Goal: Check status: Check status

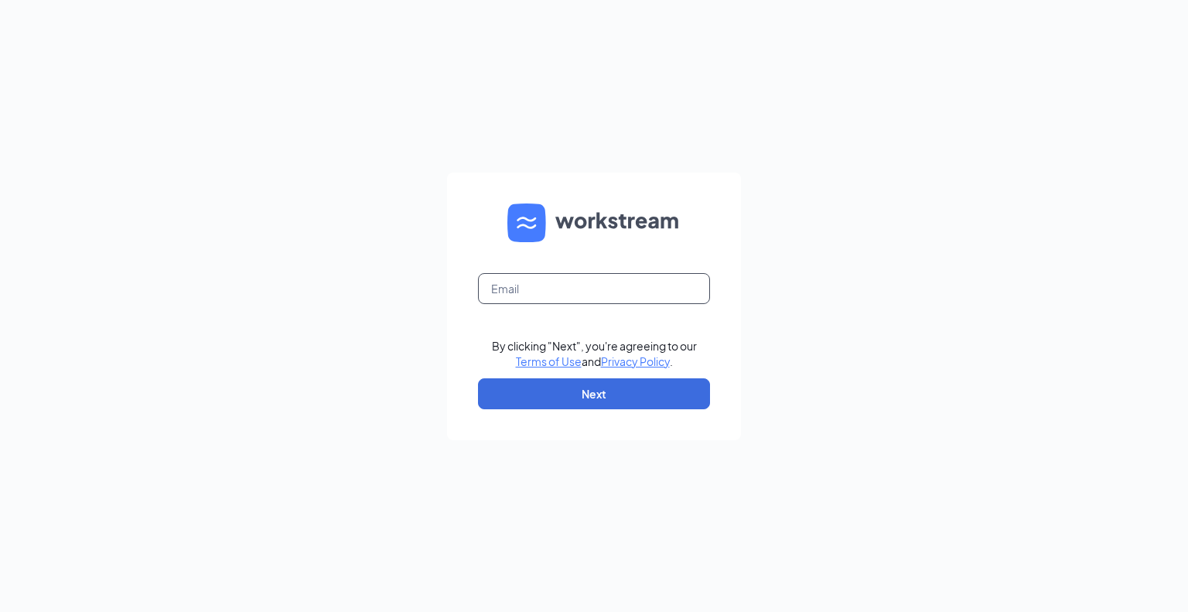
click at [518, 288] on input "text" at bounding box center [594, 288] width 232 height 31
type input "jstutzman@runza.com"
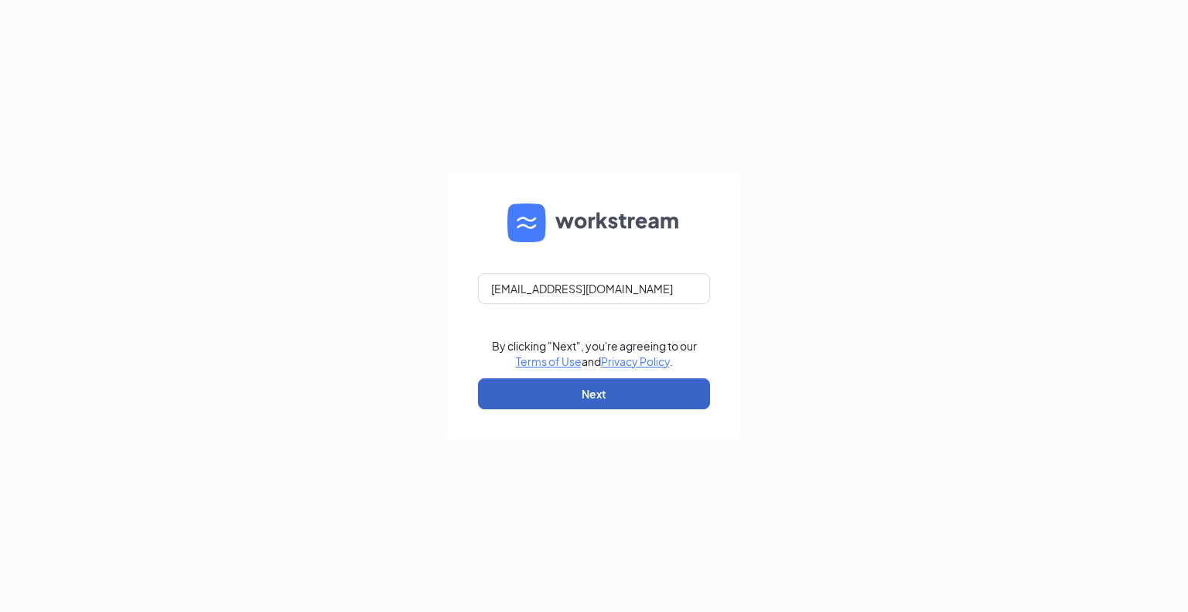
click at [576, 386] on button "Next" at bounding box center [594, 393] width 232 height 31
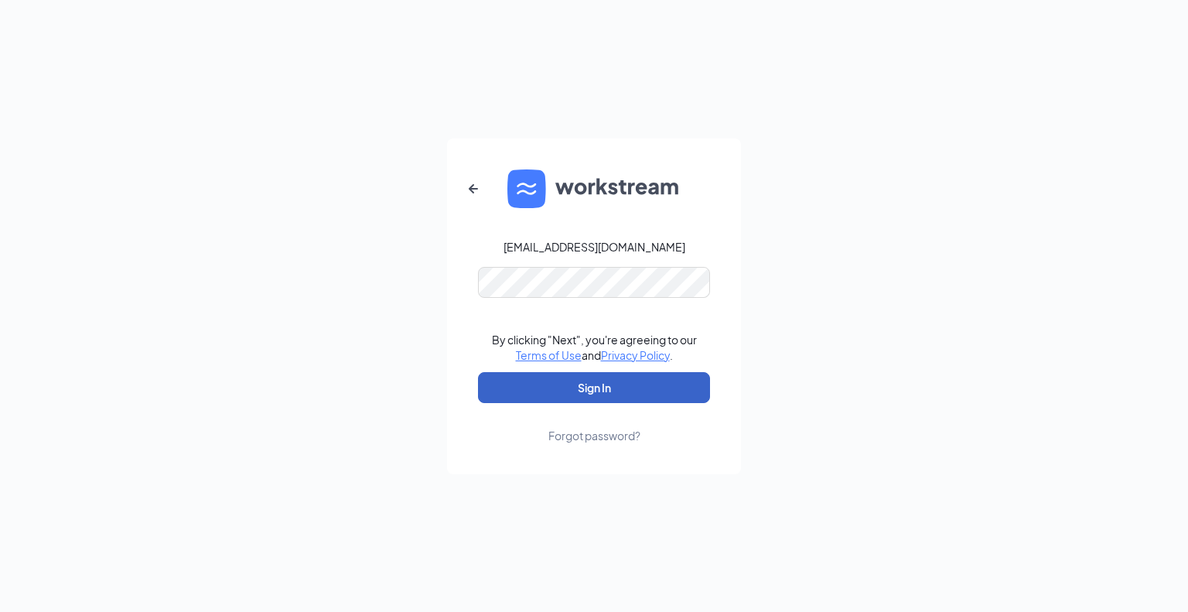
click at [619, 387] on button "Sign In" at bounding box center [594, 387] width 232 height 31
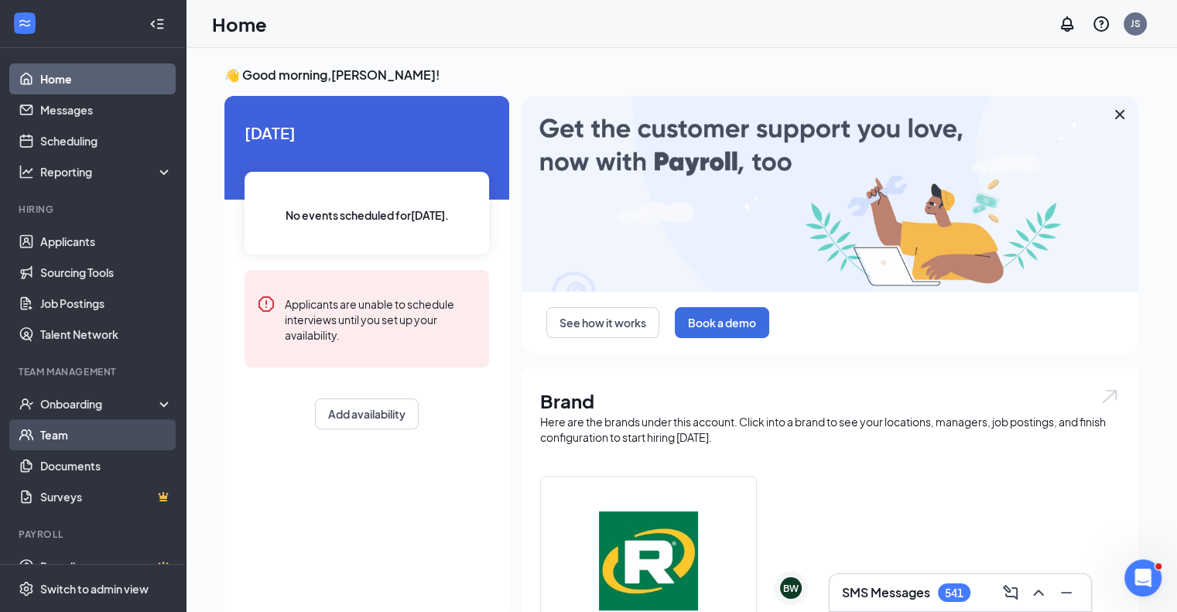
click at [74, 436] on link "Team" at bounding box center [106, 434] width 132 height 31
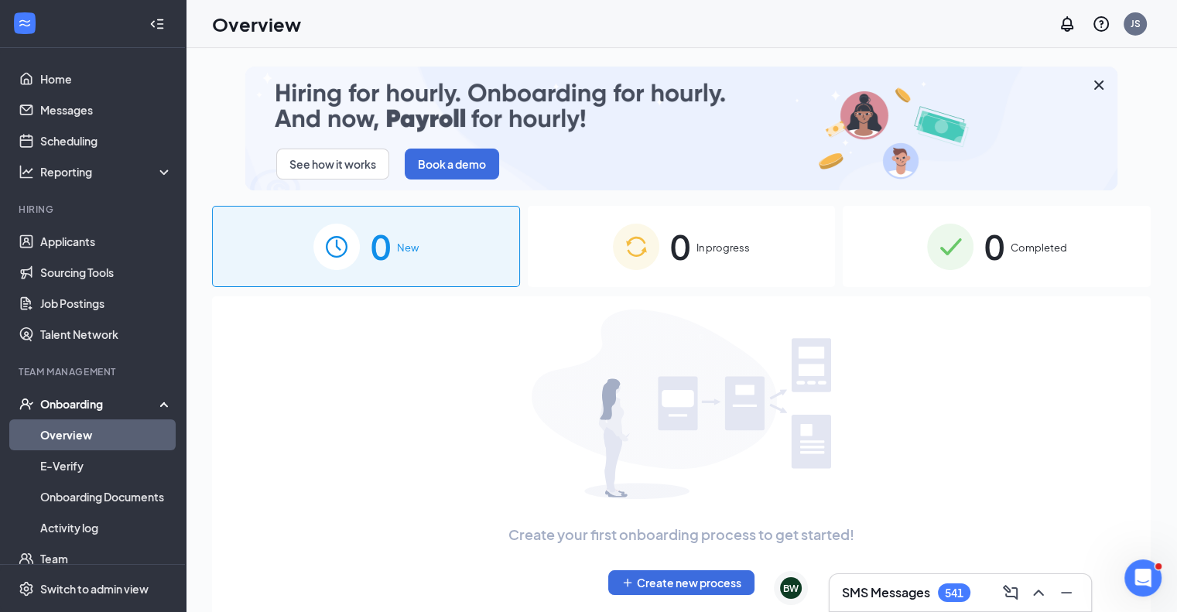
click at [998, 236] on span "0" at bounding box center [994, 246] width 20 height 53
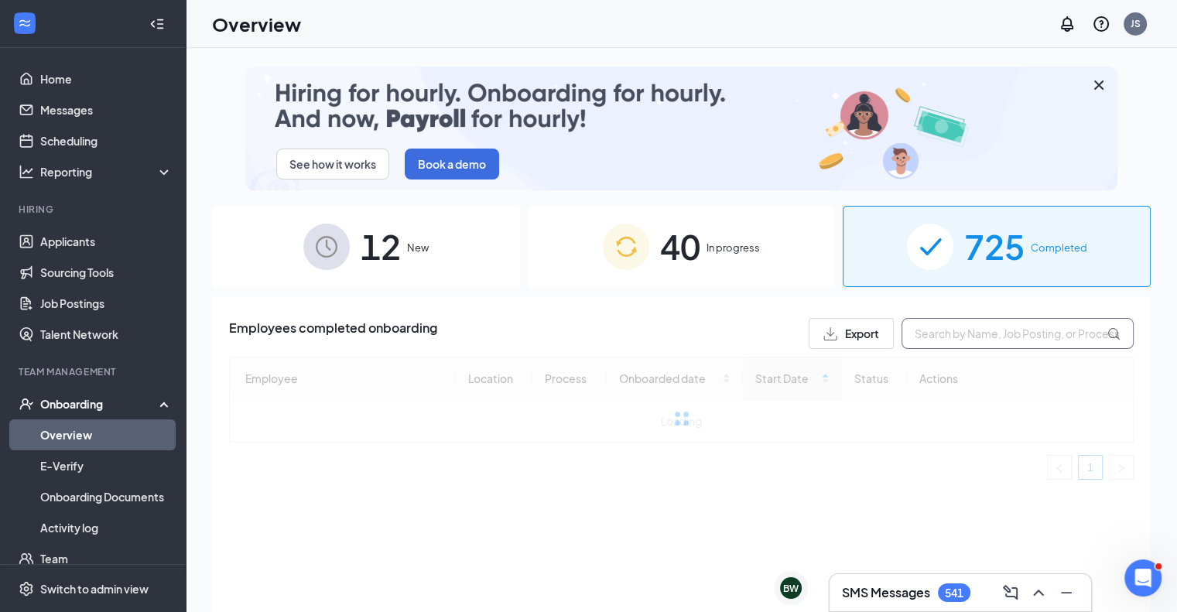
drag, startPoint x: 962, startPoint y: 342, endPoint x: 947, endPoint y: 340, distance: 15.6
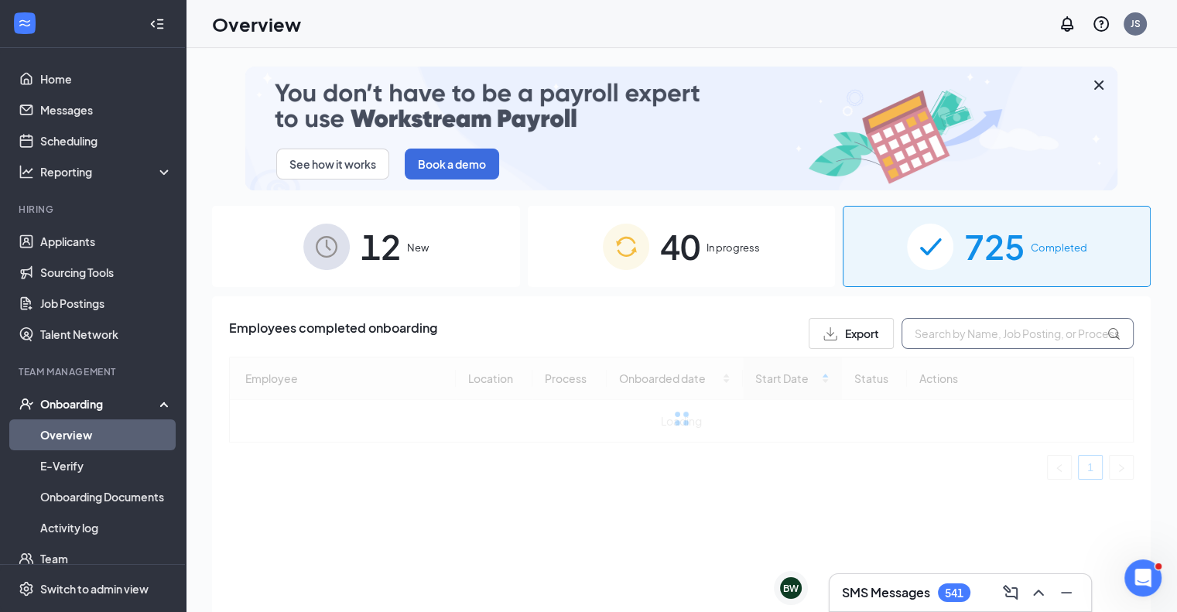
click at [962, 342] on input "text" at bounding box center [1017, 333] width 232 height 31
type input "[PERSON_NAME]"
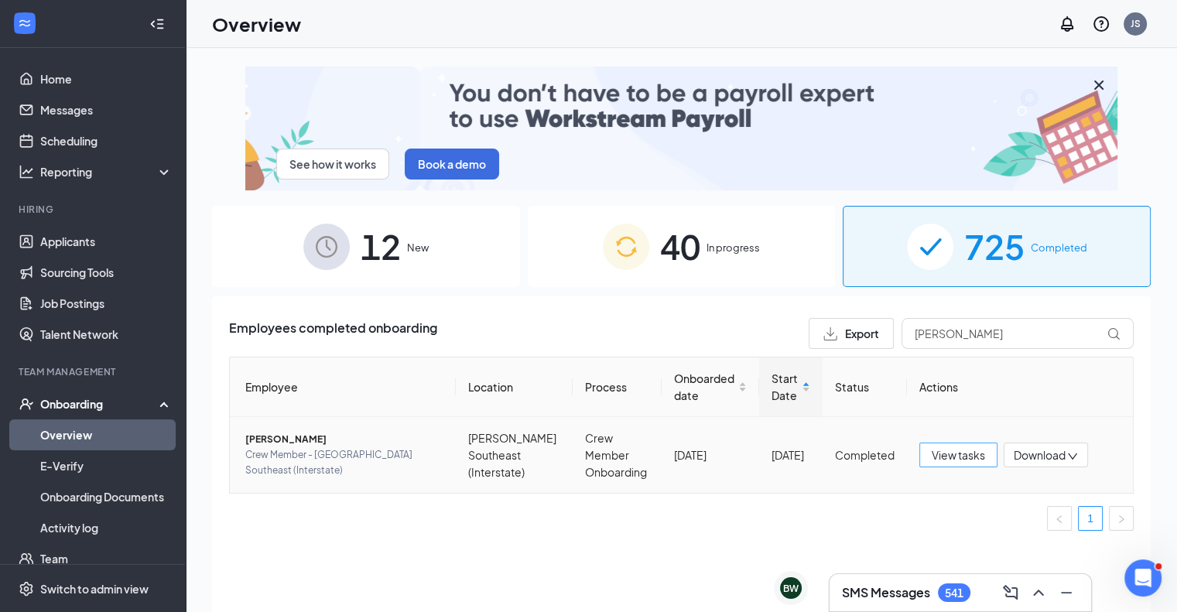
click at [958, 454] on span "View tasks" at bounding box center [958, 454] width 53 height 17
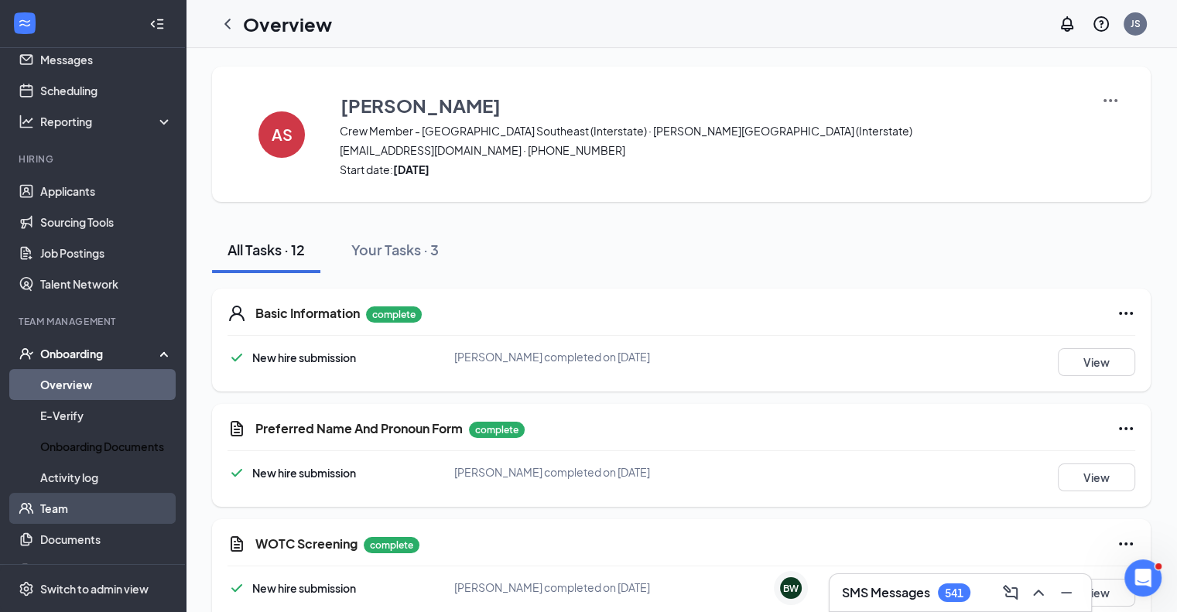
scroll to position [77, 0]
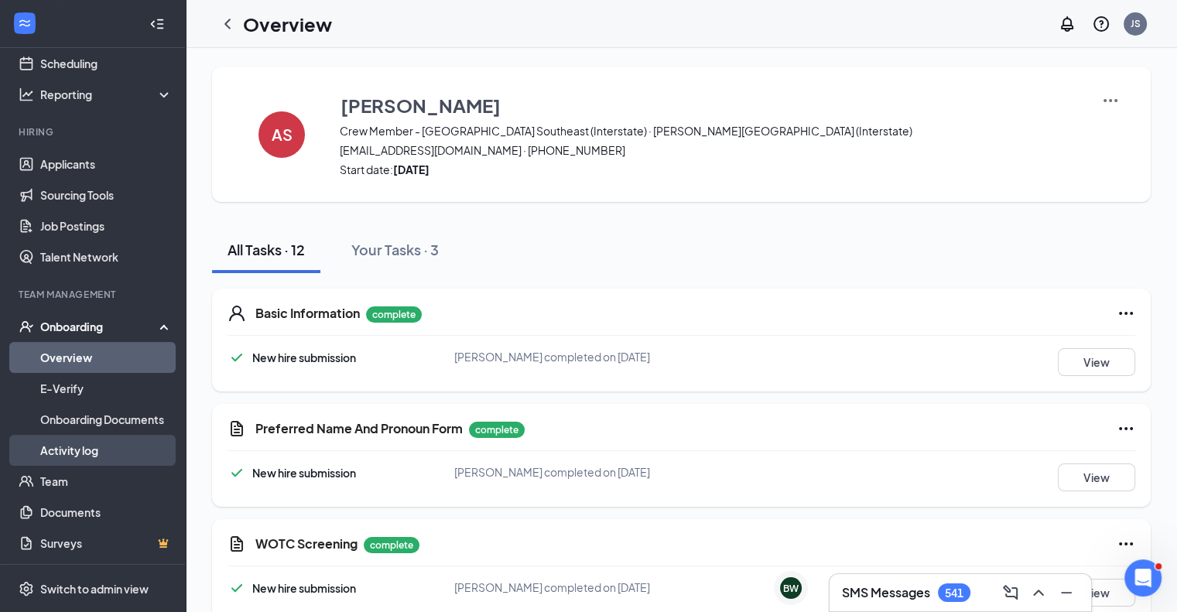
click at [80, 463] on link "Activity log" at bounding box center [106, 450] width 132 height 31
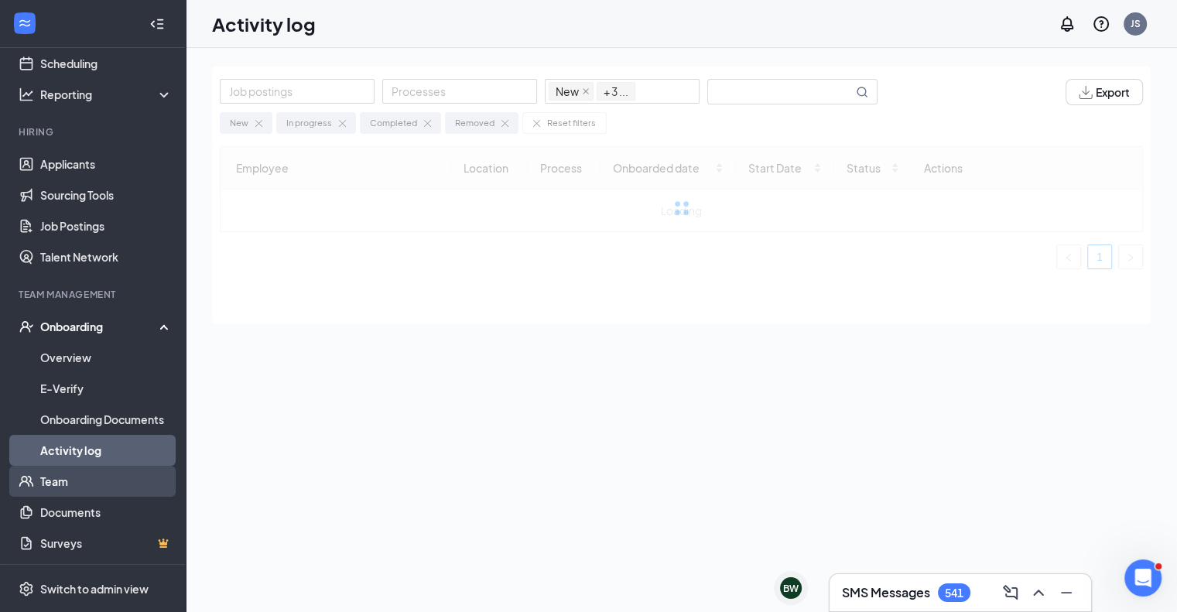
click at [72, 478] on link "Team" at bounding box center [106, 481] width 132 height 31
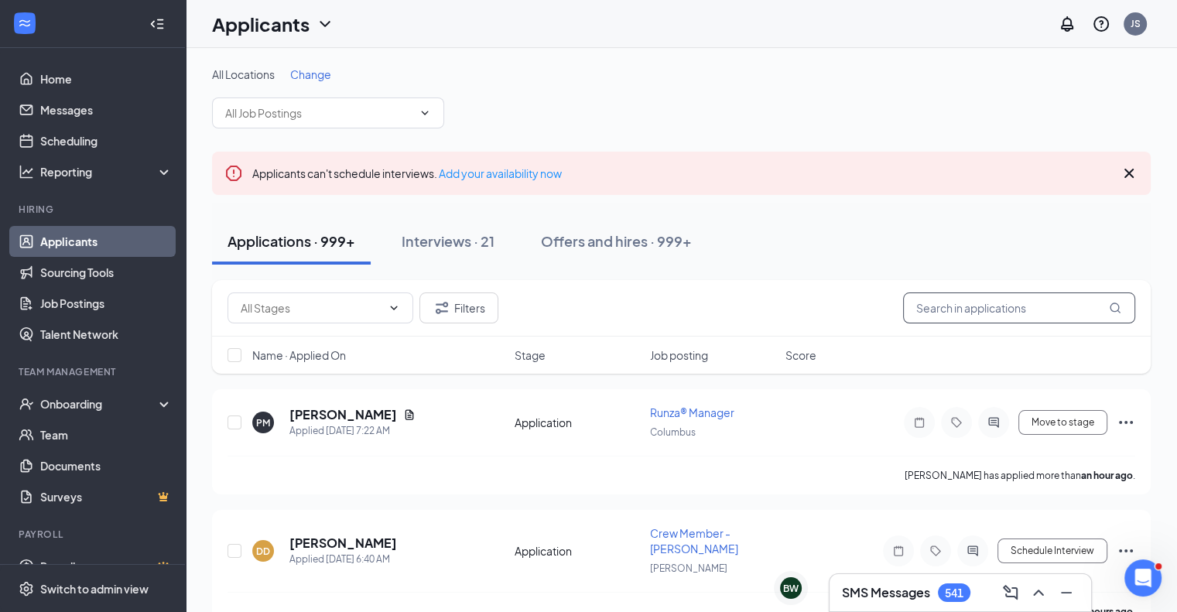
click at [1012, 307] on input "text" at bounding box center [1019, 307] width 232 height 31
click at [594, 238] on div "Offers and hires · 999+" at bounding box center [616, 240] width 151 height 19
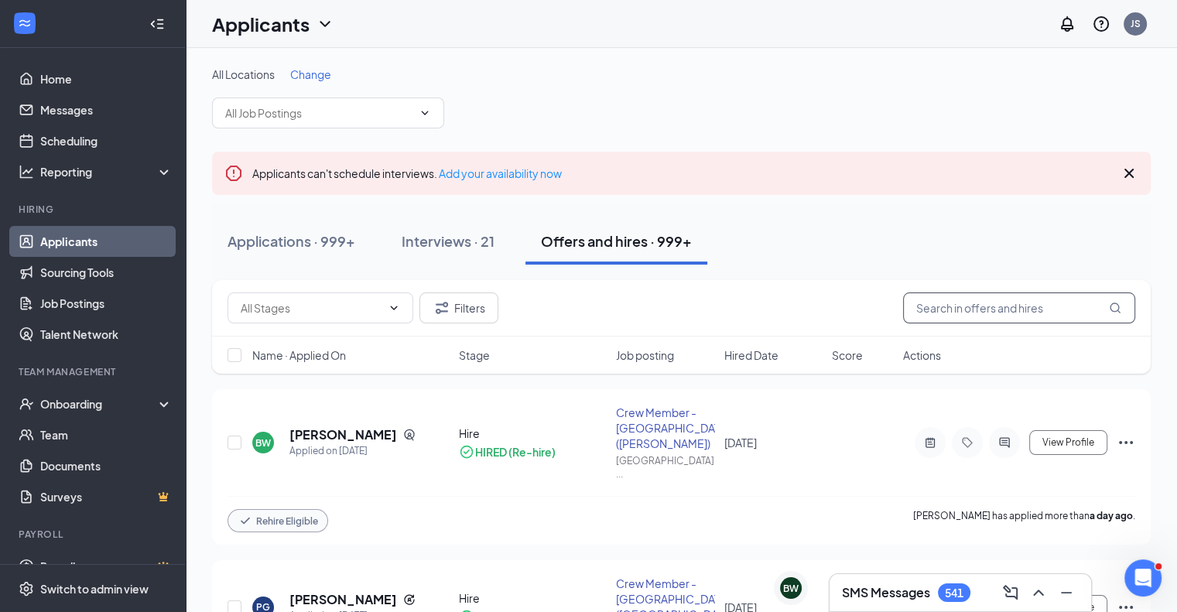
click at [1000, 299] on input "text" at bounding box center [1019, 307] width 232 height 31
type input "[PERSON_NAME]"
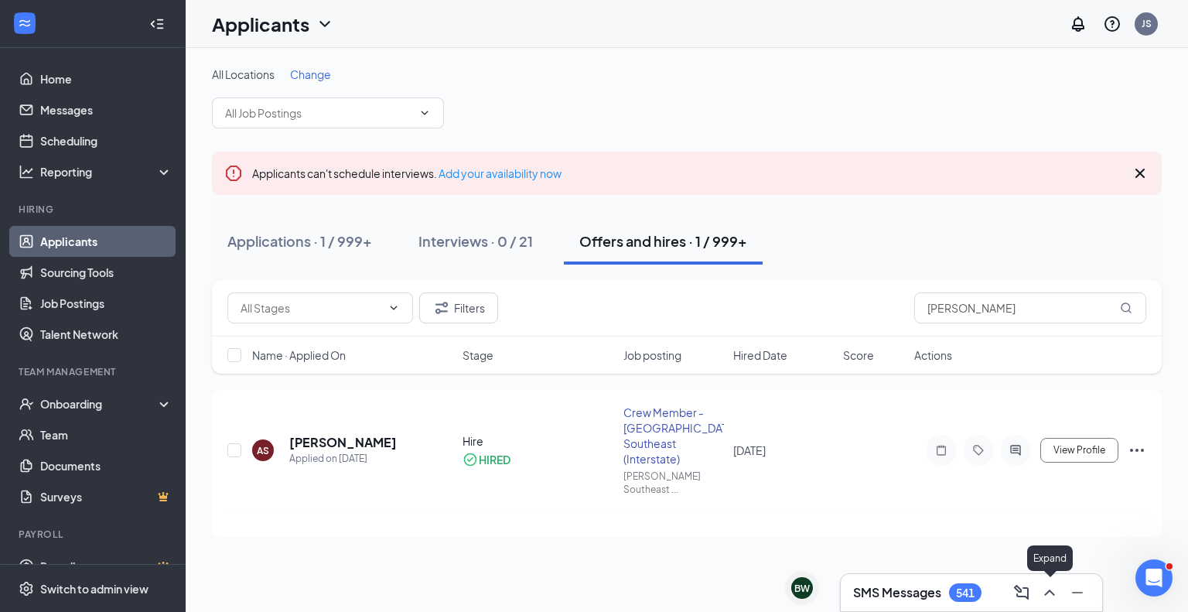
click at [1055, 602] on icon "ChevronUp" at bounding box center [1050, 592] width 19 height 19
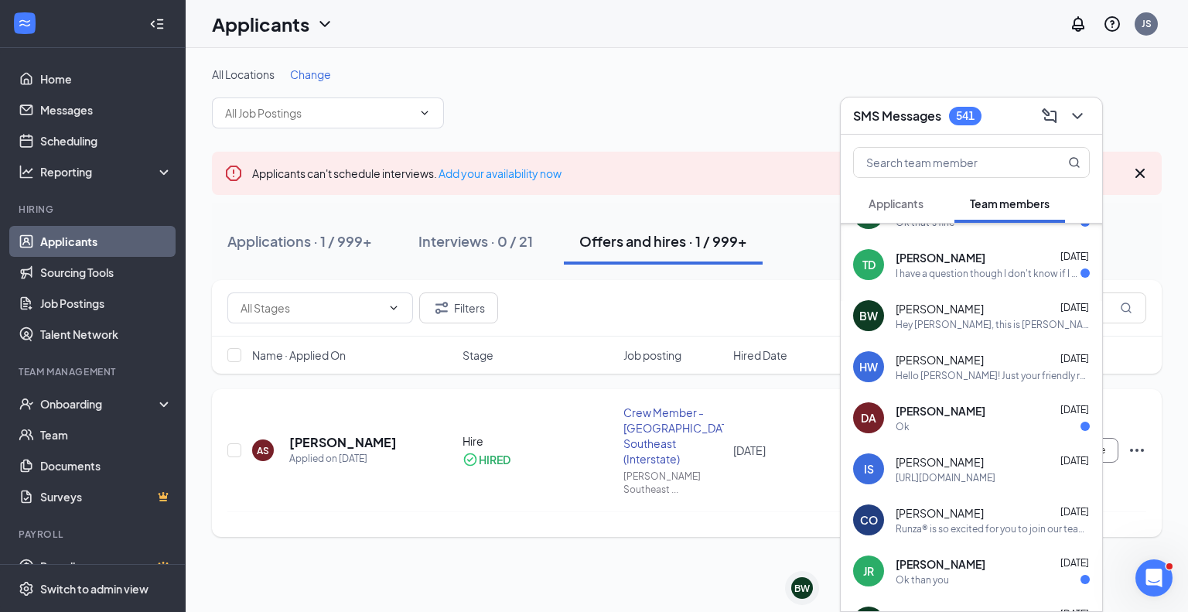
scroll to position [309, 0]
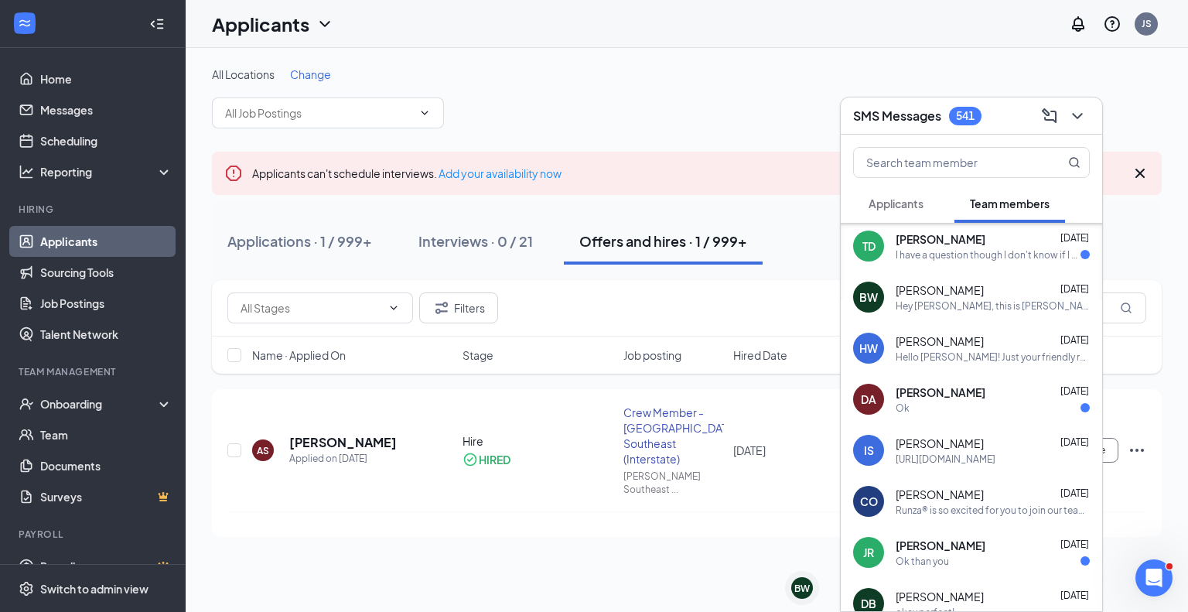
click at [576, 569] on div "All Locations Change Applicants can't schedule interviews. Add your availabilit…" at bounding box center [687, 330] width 1003 height 564
click at [938, 556] on div "Ok than you" at bounding box center [922, 561] width 53 height 13
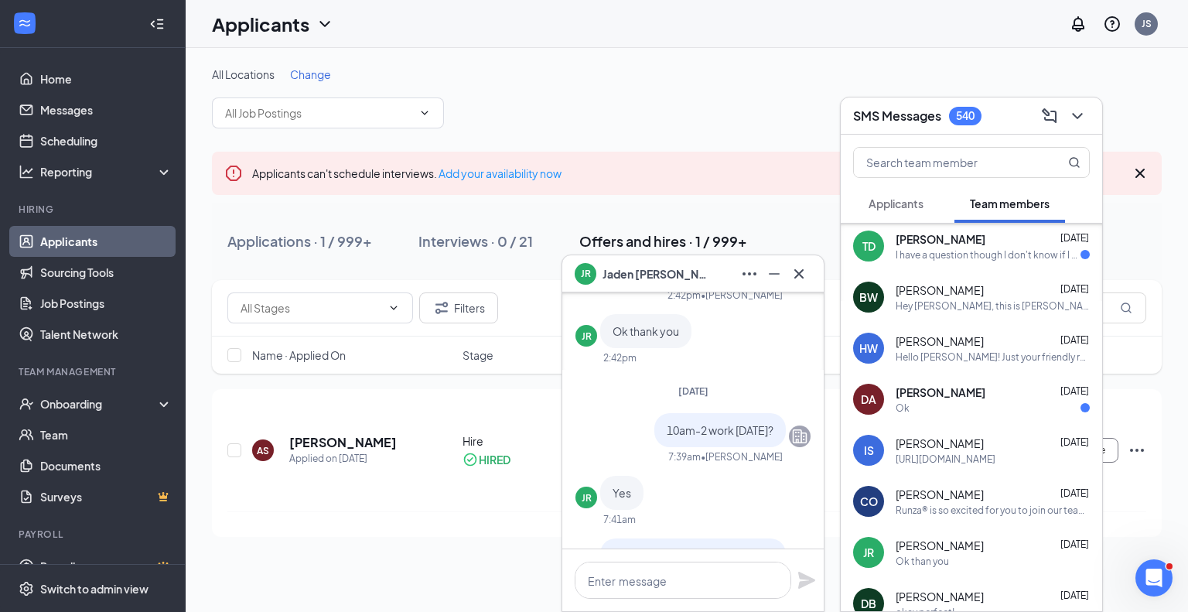
scroll to position [-155, 0]
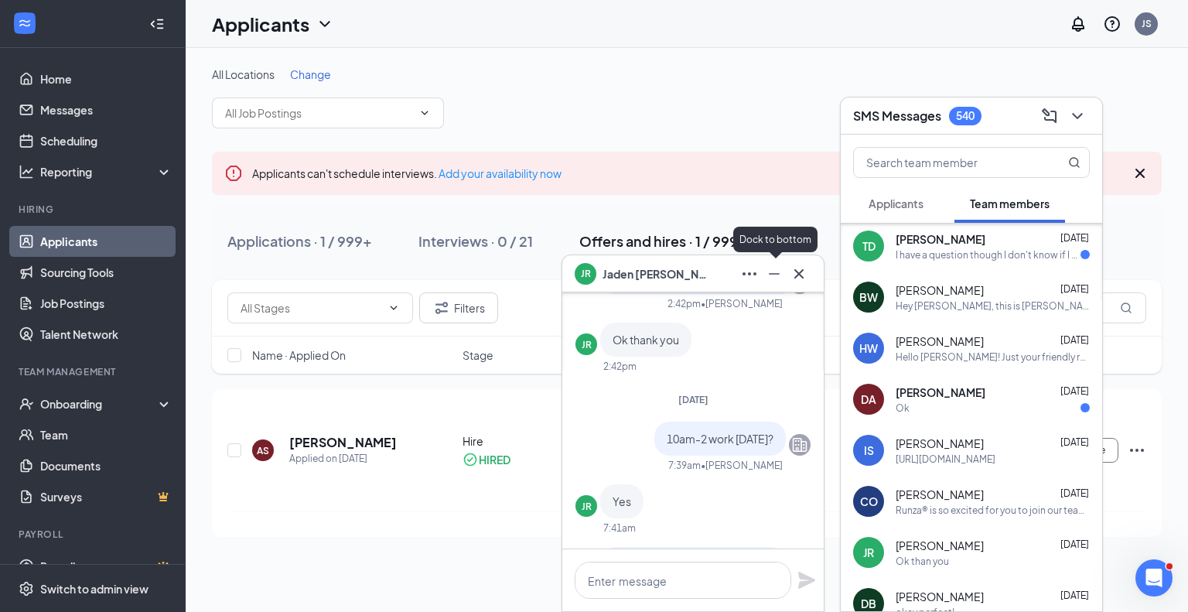
click at [777, 267] on icon "Minimize" at bounding box center [774, 274] width 19 height 19
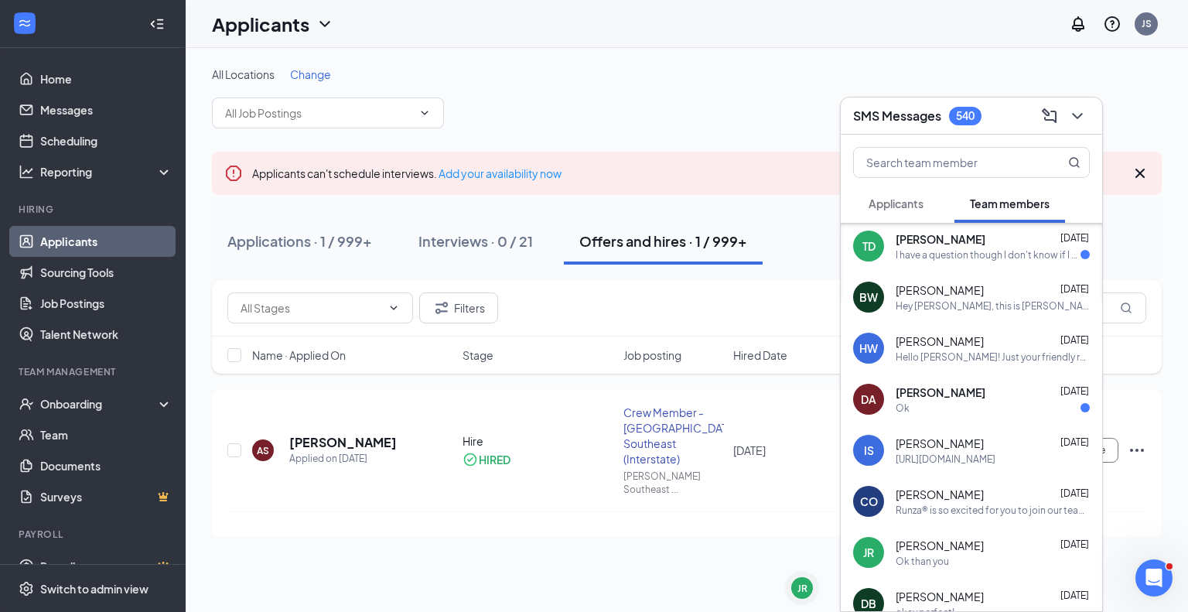
scroll to position [0, 0]
click at [1074, 121] on icon "ChevronDown" at bounding box center [1077, 116] width 19 height 19
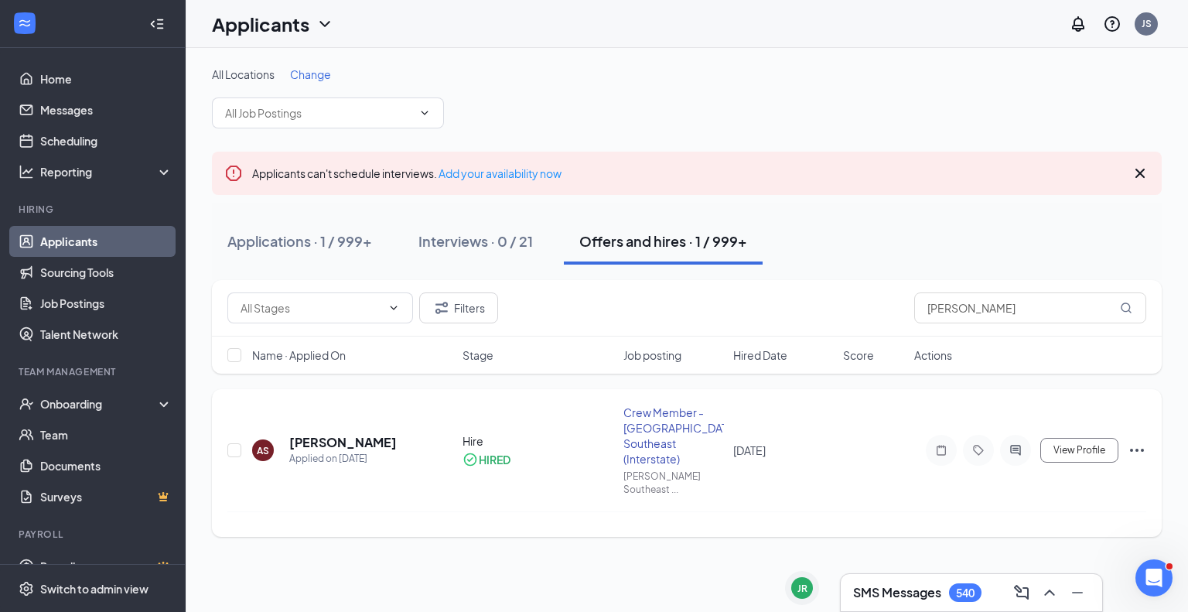
click at [1131, 441] on icon "Ellipses" at bounding box center [1137, 450] width 19 height 19
click at [597, 525] on div "All Locations Change Applicants can't schedule interviews. Add your availabilit…" at bounding box center [687, 302] width 1003 height 508
click at [335, 434] on h5 "[PERSON_NAME]" at bounding box center [343, 442] width 108 height 17
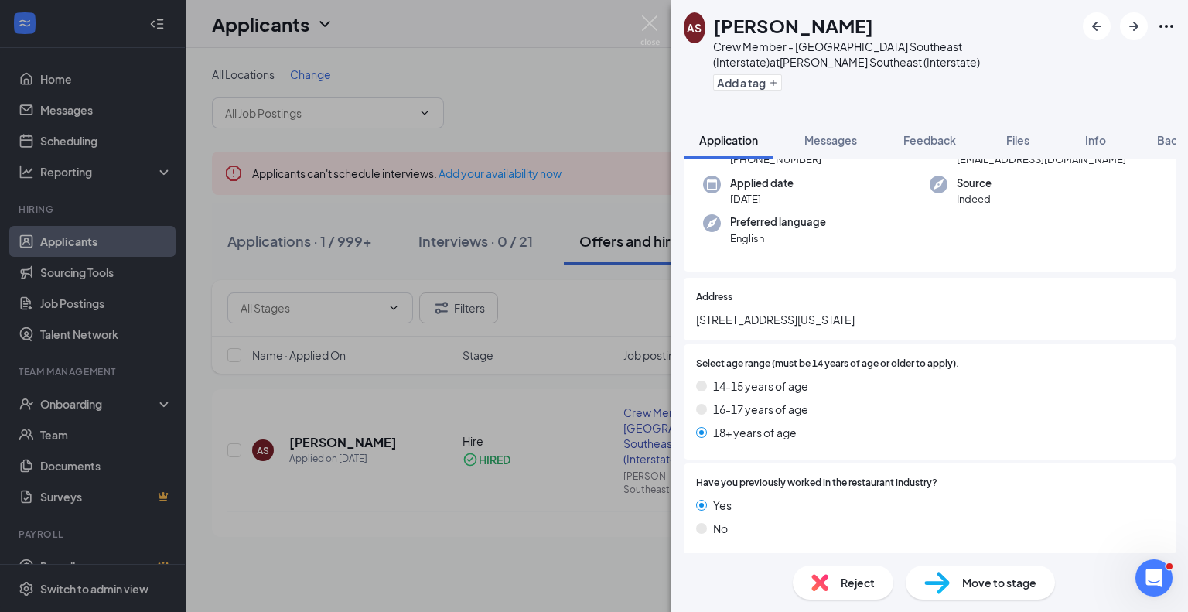
scroll to position [155, 0]
click at [517, 72] on div "AS [PERSON_NAME] Crew Member - [GEOGRAPHIC_DATA] Southeast (Interstate) at [GEO…" at bounding box center [594, 306] width 1188 height 612
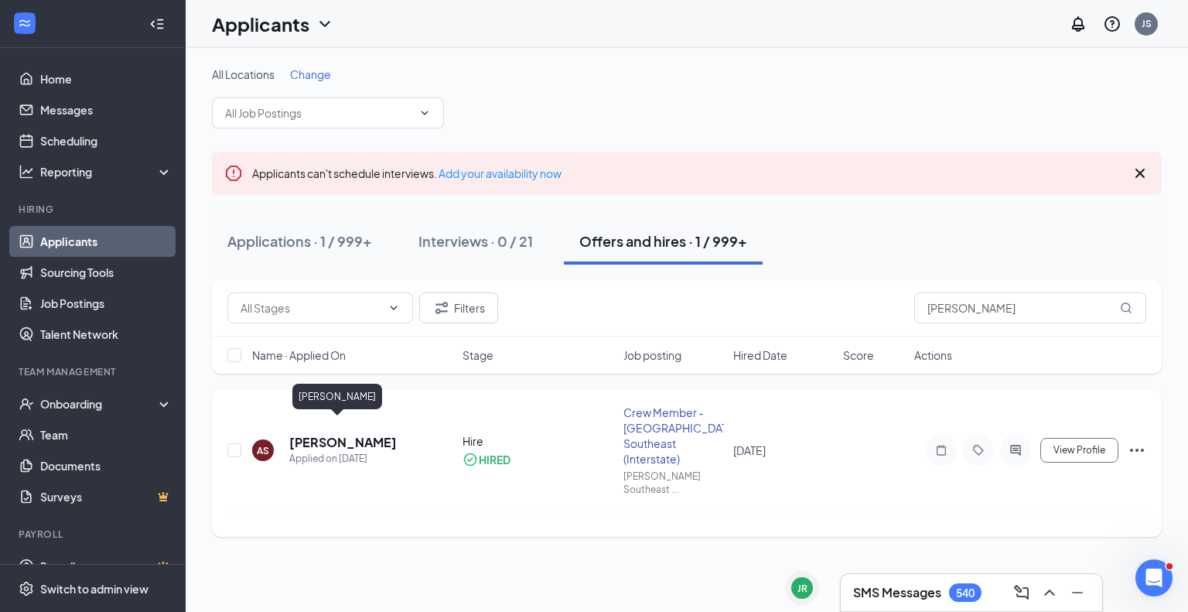
click at [322, 434] on h5 "[PERSON_NAME]" at bounding box center [343, 442] width 108 height 17
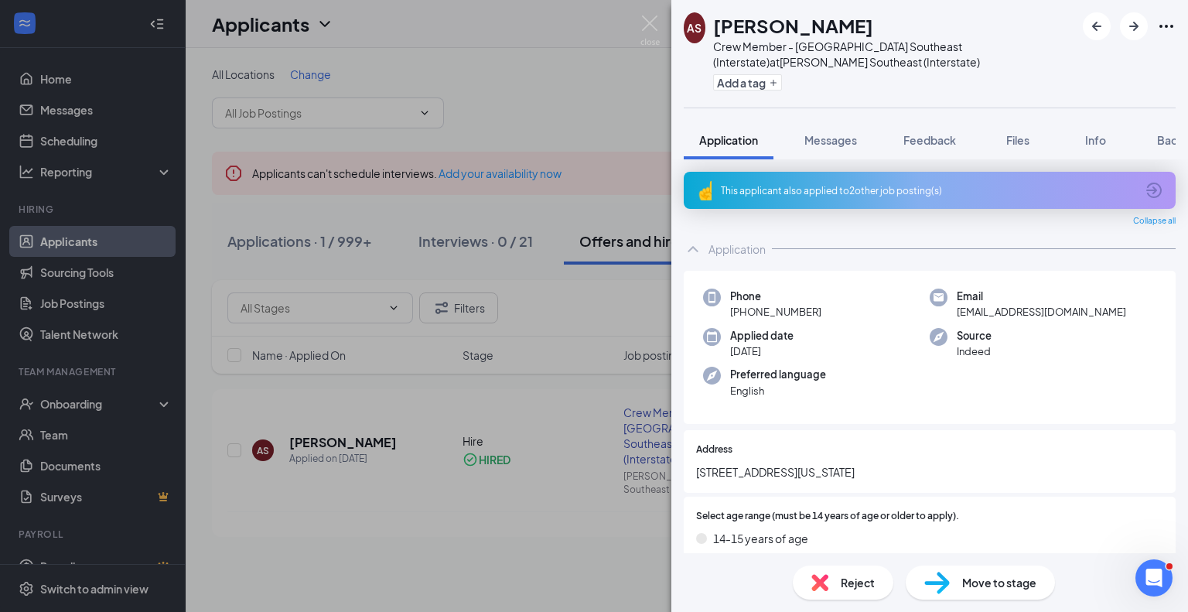
scroll to position [77, 0]
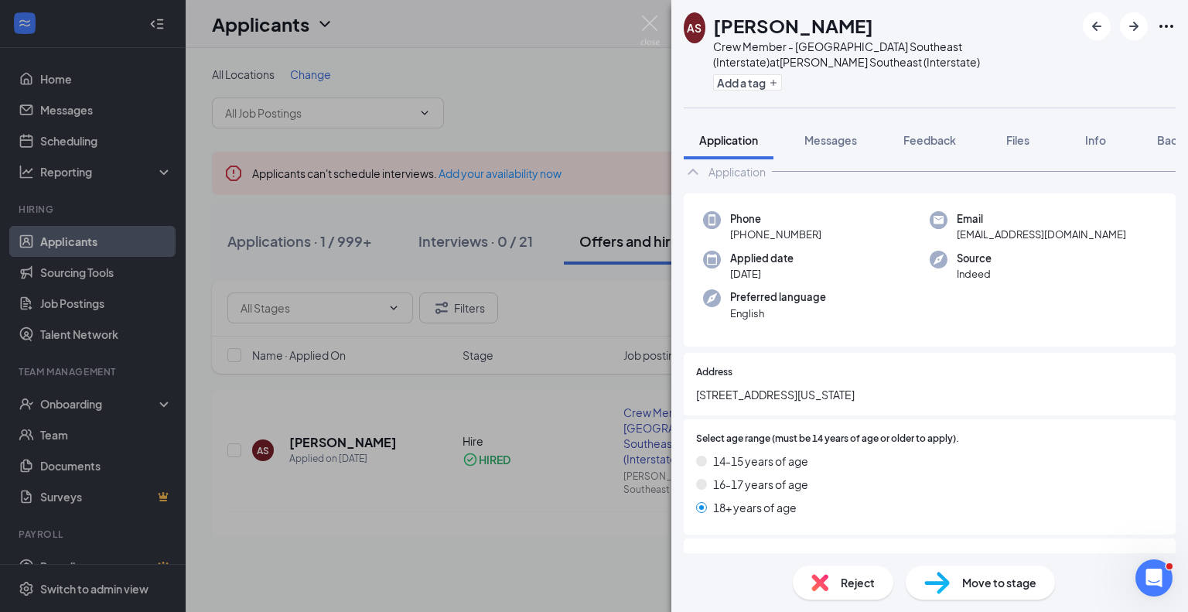
click at [513, 519] on div "AS [PERSON_NAME] Crew Member - [GEOGRAPHIC_DATA] Southeast (Interstate) at [GEO…" at bounding box center [594, 306] width 1188 height 612
